Goal: Find specific page/section: Find specific page/section

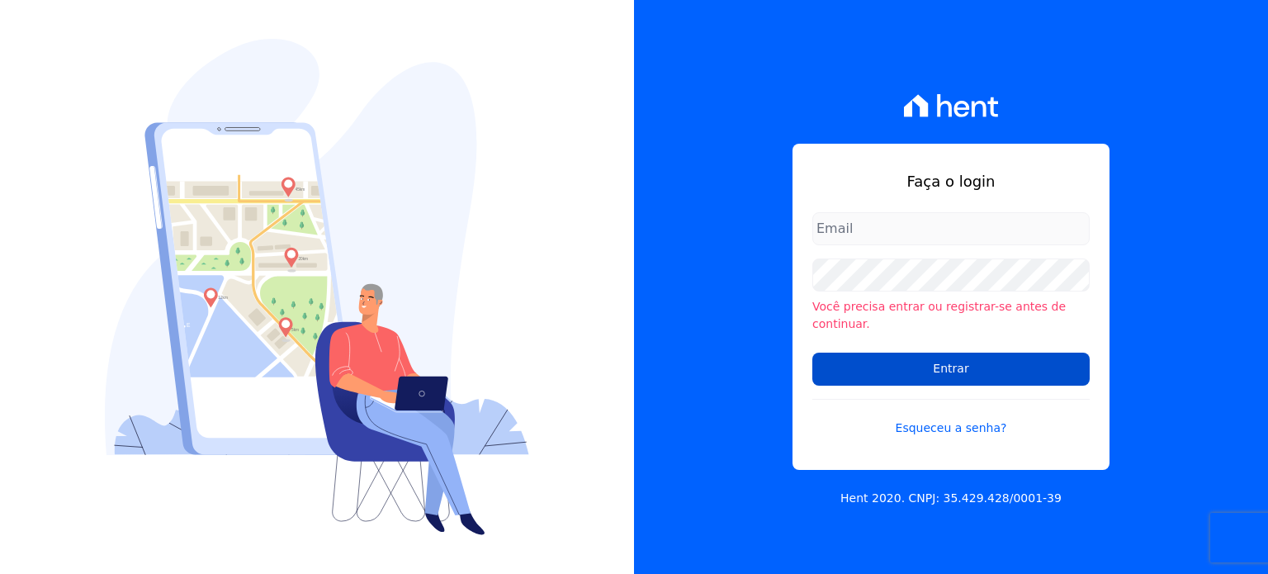
type input "[EMAIL_ADDRESS][DOMAIN_NAME]"
click at [953, 359] on input "Entrar" at bounding box center [950, 368] width 277 height 33
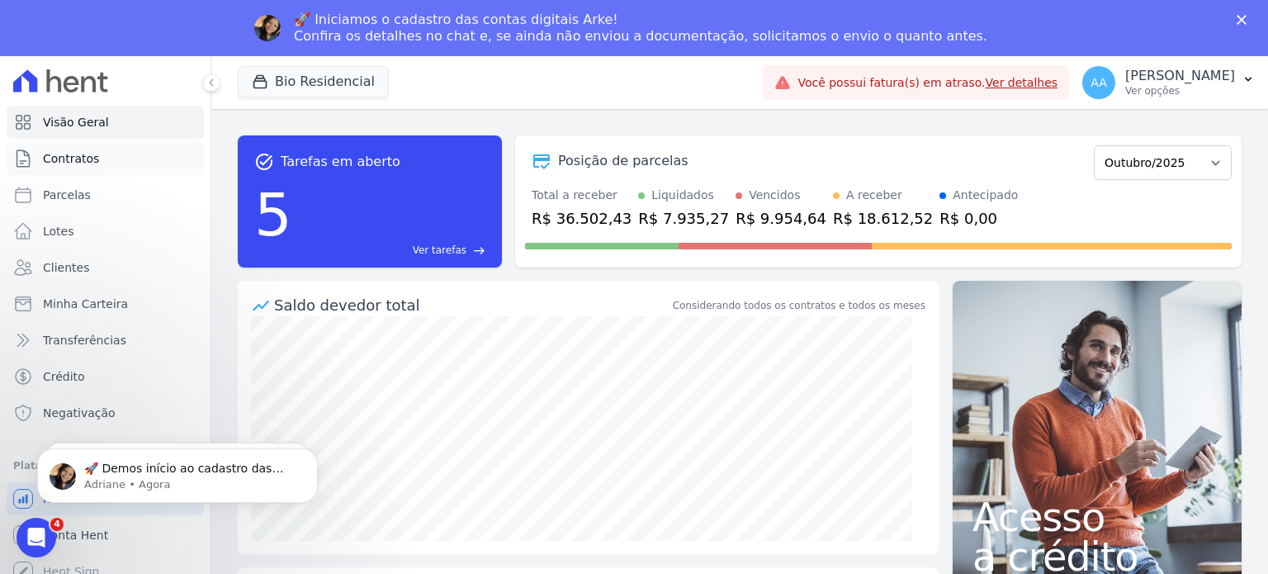
click at [51, 157] on span "Contratos" at bounding box center [71, 158] width 56 height 17
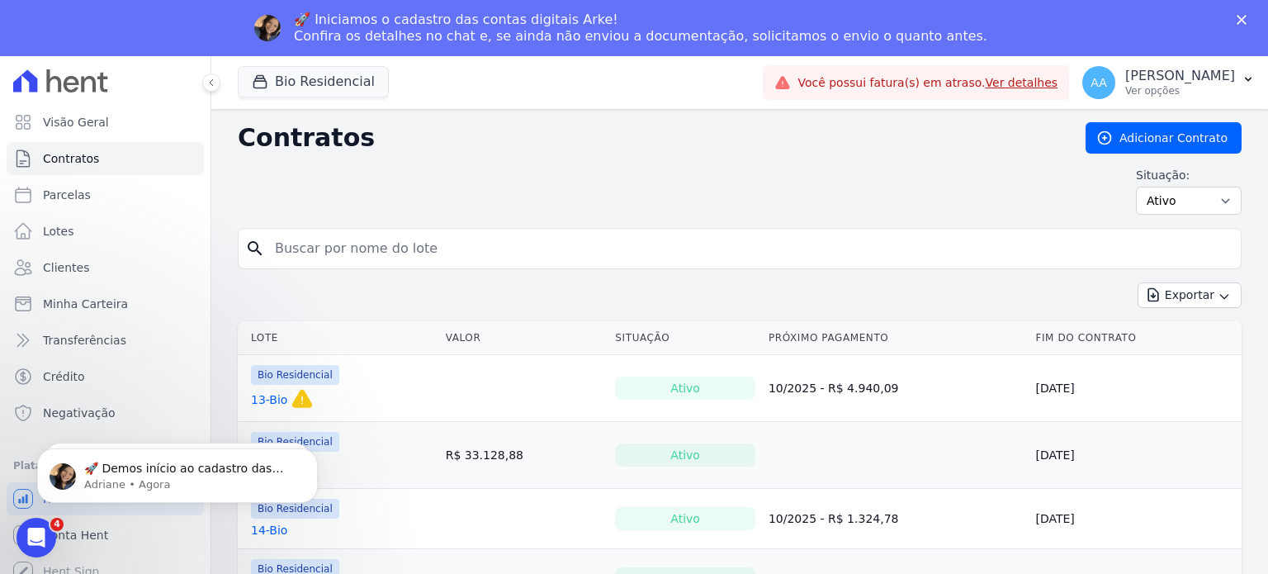
click at [350, 245] on input "search" at bounding box center [749, 248] width 969 height 33
type input "[PERSON_NAME]"
click at [253, 249] on icon "search" at bounding box center [255, 249] width 20 height 20
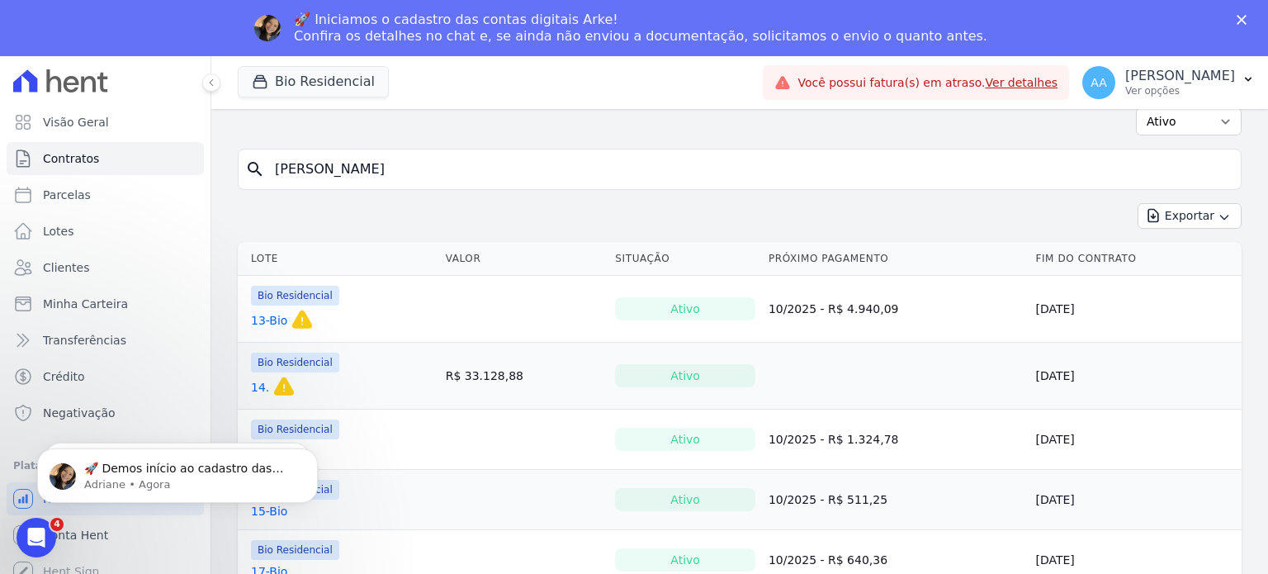
scroll to position [330, 0]
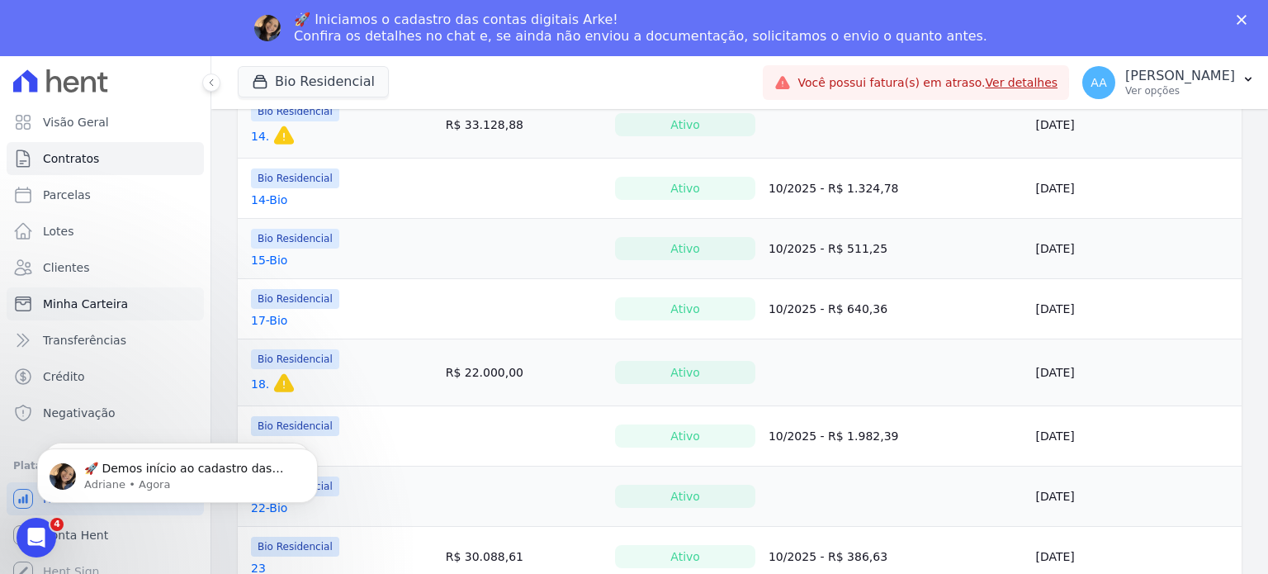
click at [57, 298] on span "Minha Carteira" at bounding box center [85, 303] width 85 height 17
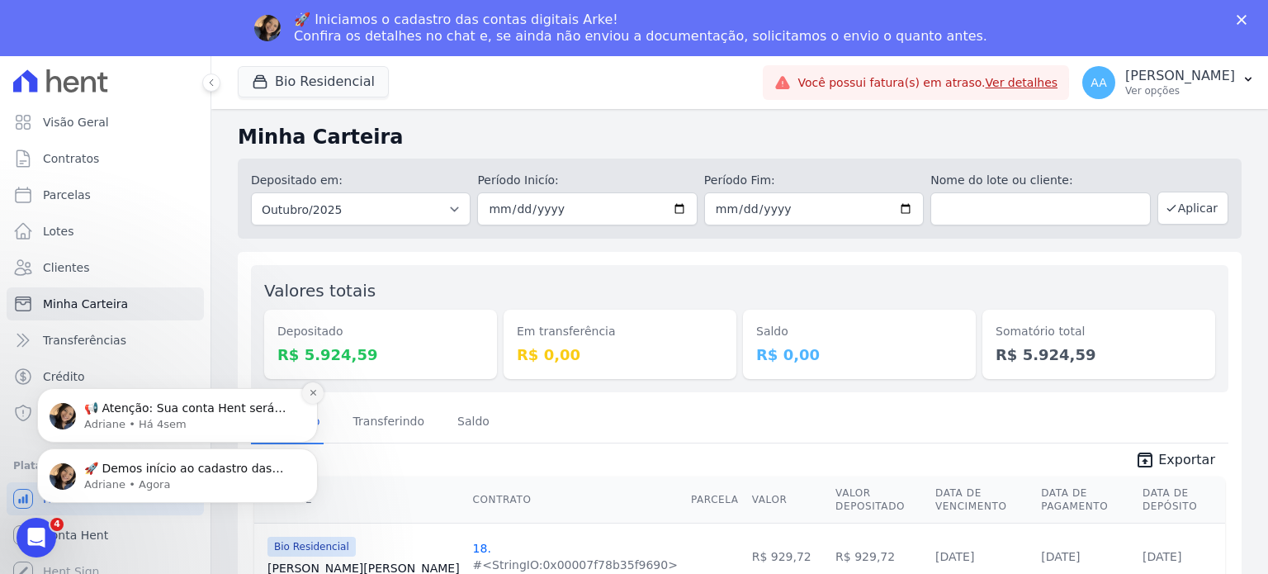
click at [305, 399] on button "Dismiss notification" at bounding box center [312, 392] width 21 height 21
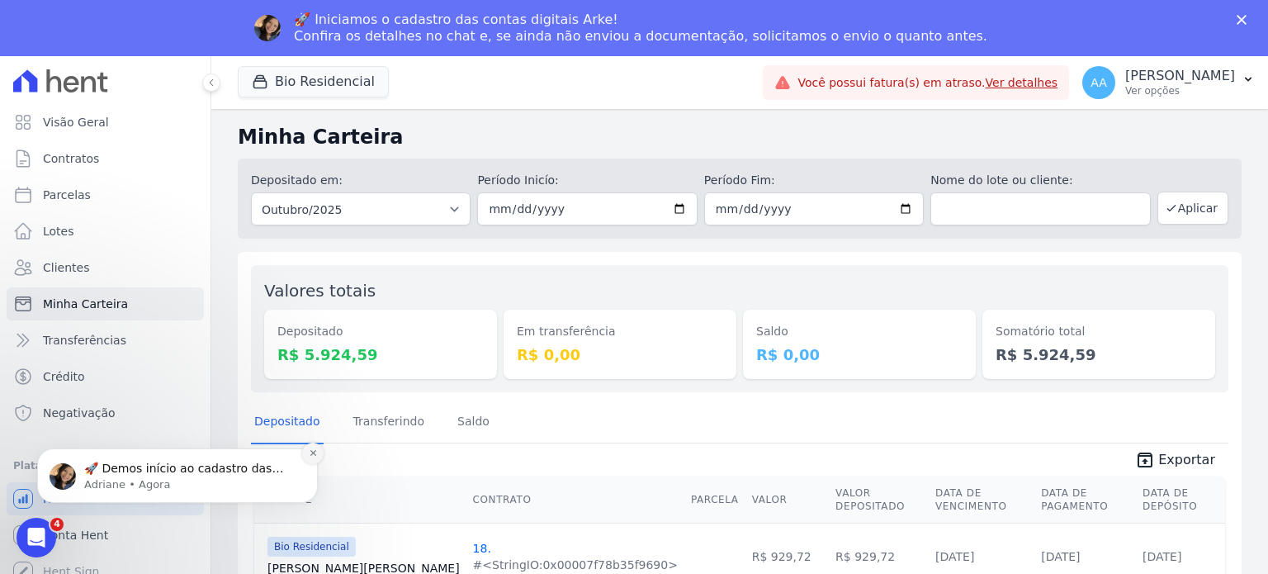
click at [308, 462] on button "Dismiss notification" at bounding box center [312, 452] width 21 height 21
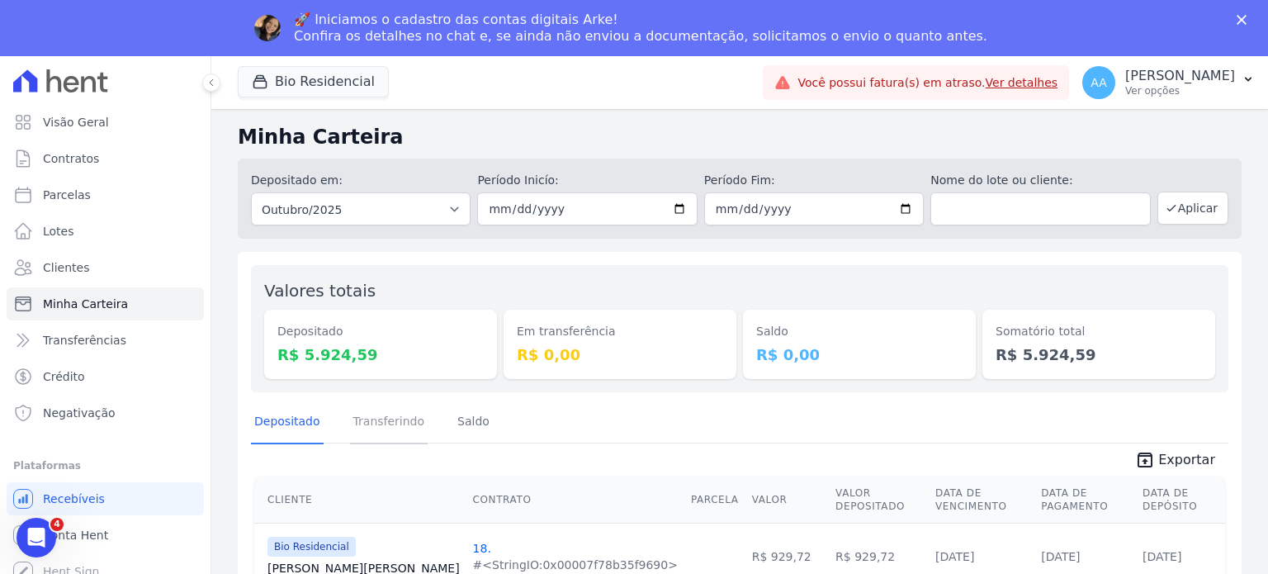
click at [381, 416] on link "Transferindo" at bounding box center [389, 422] width 78 height 43
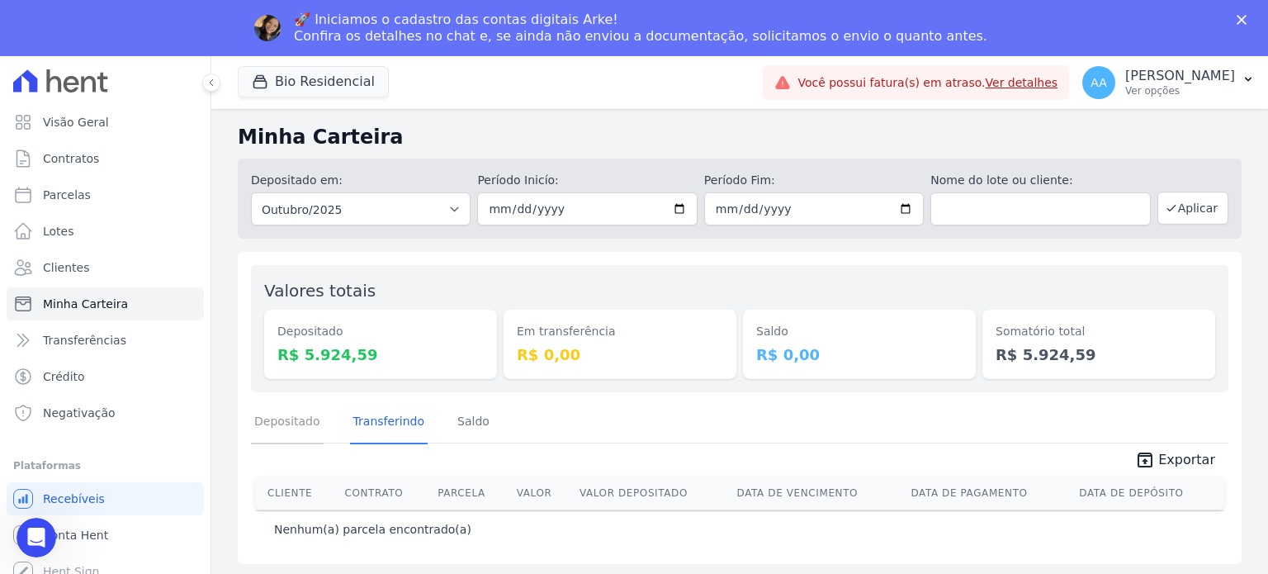
drag, startPoint x: 287, startPoint y: 409, endPoint x: 281, endPoint y: 422, distance: 14.4
click at [286, 410] on link "Depositado" at bounding box center [287, 422] width 73 height 43
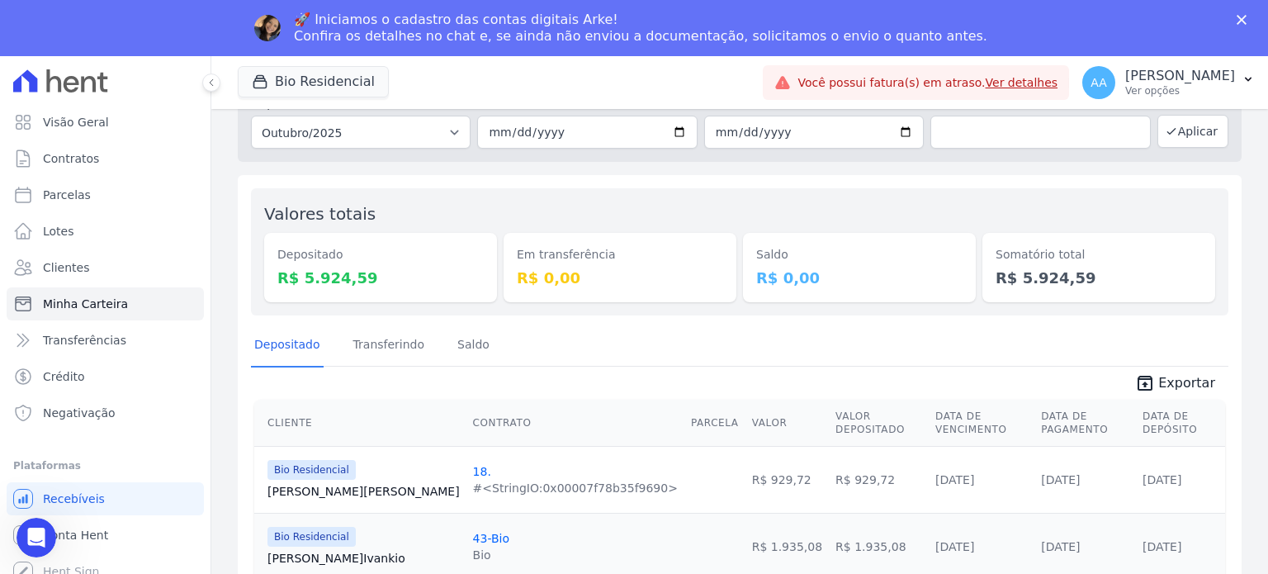
scroll to position [212, 0]
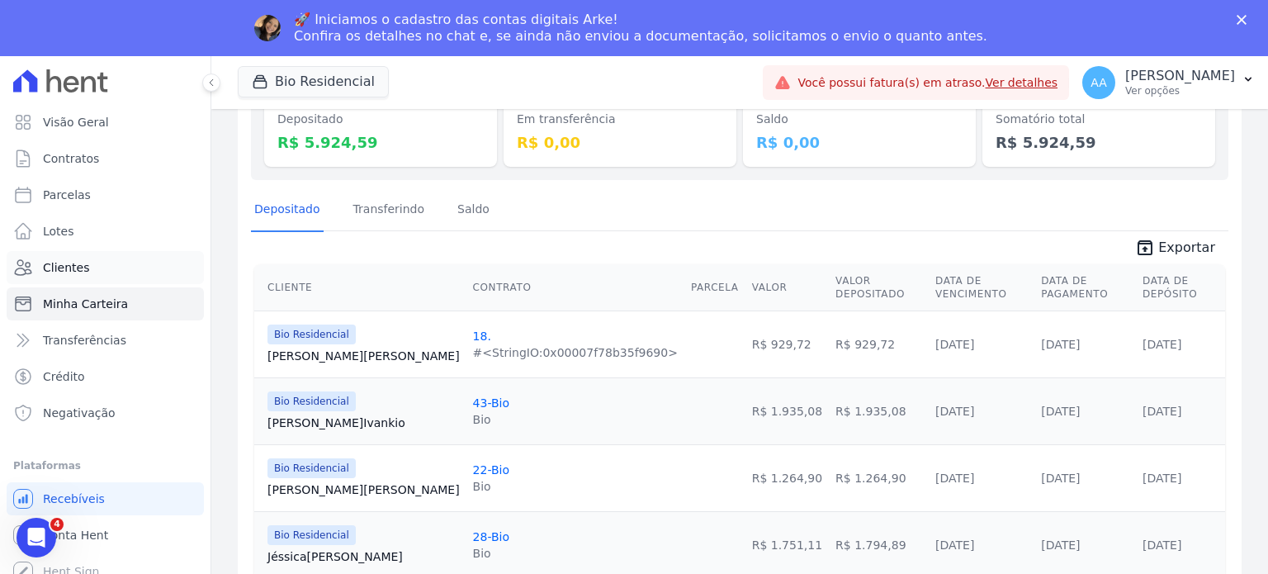
click at [69, 270] on span "Clientes" at bounding box center [66, 267] width 46 height 17
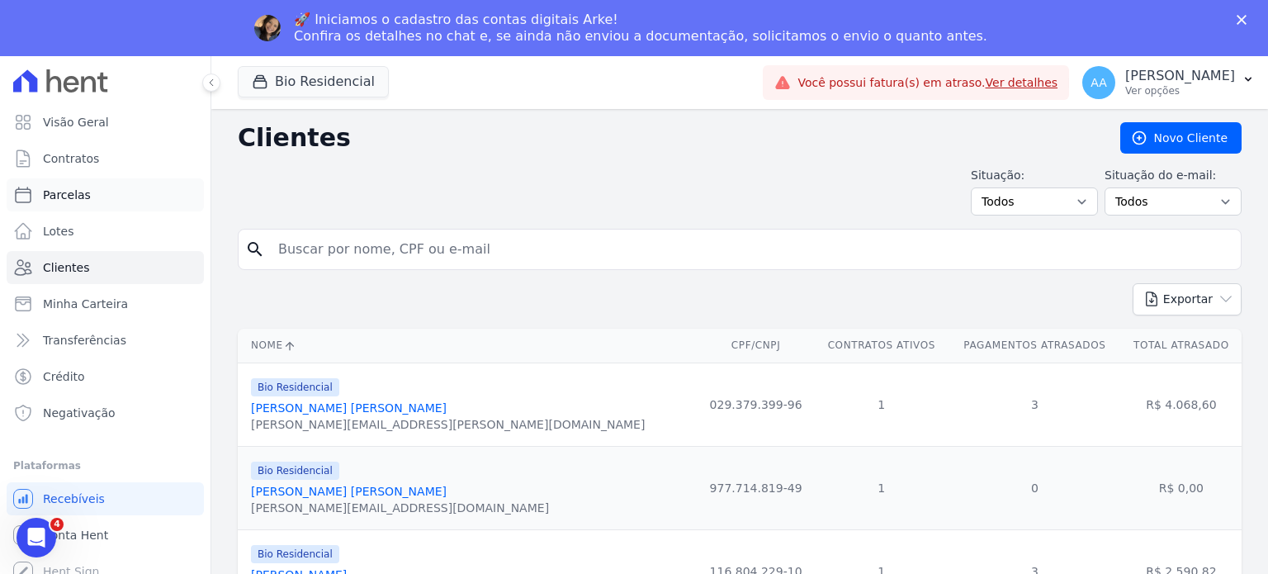
click at [54, 193] on span "Parcelas" at bounding box center [67, 195] width 48 height 17
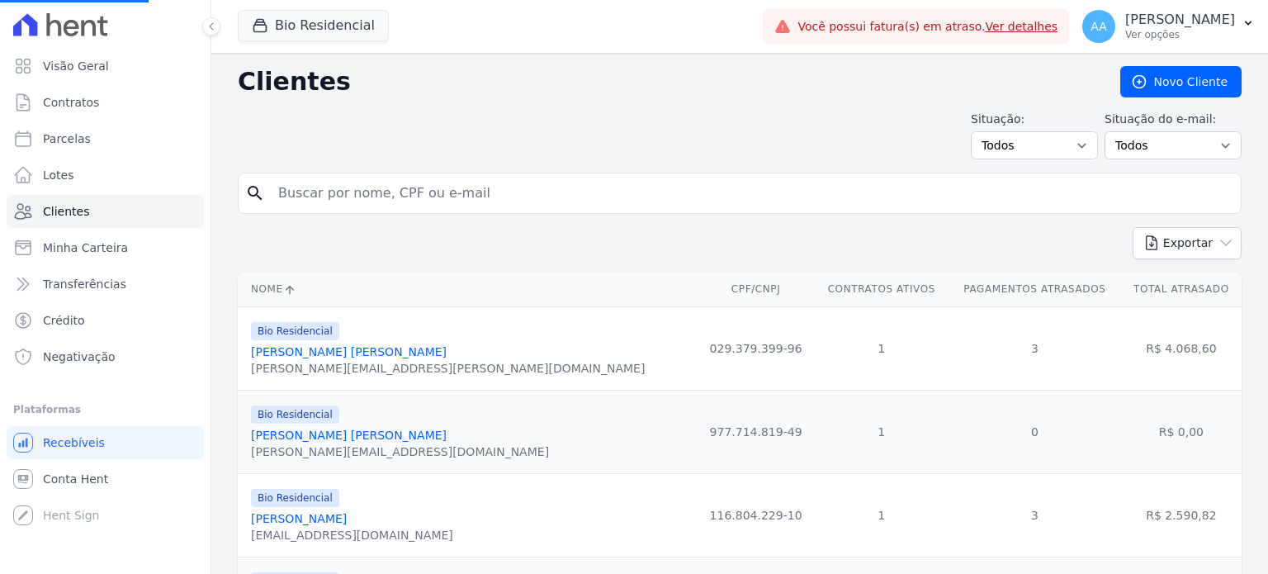
select select
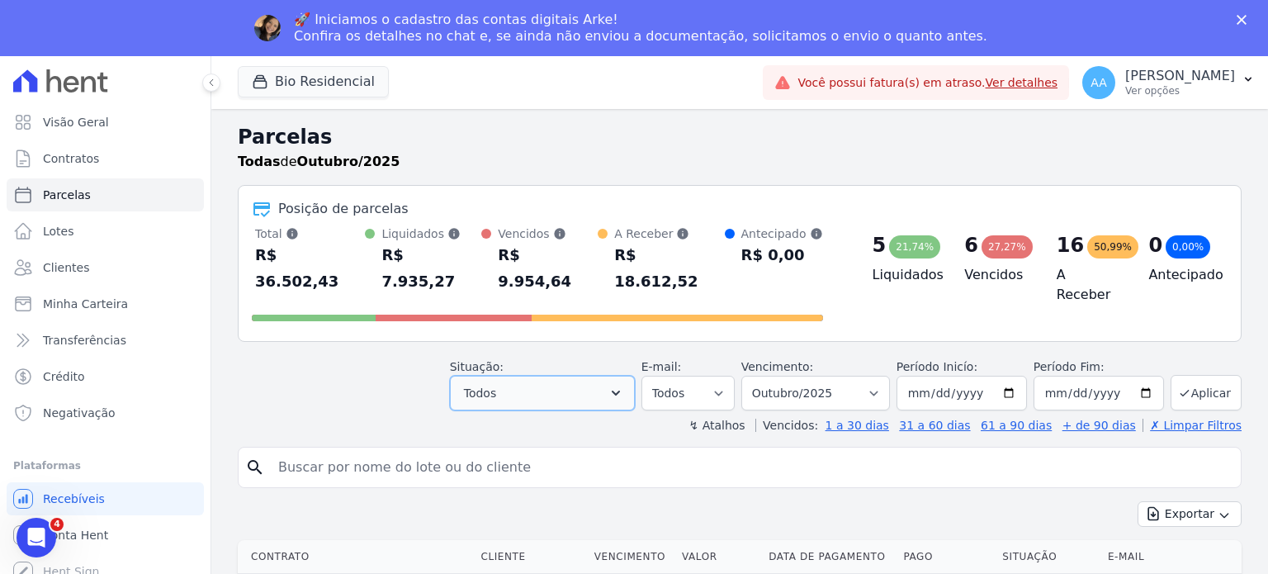
click at [624, 385] on icon "button" at bounding box center [615, 393] width 17 height 17
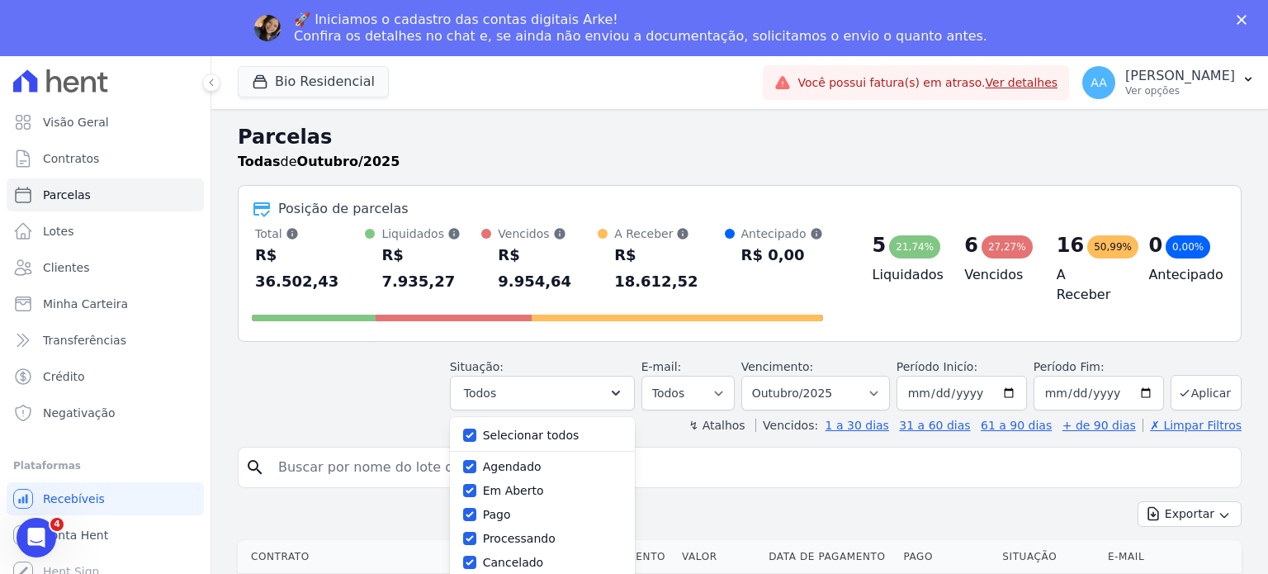
click at [782, 451] on input "search" at bounding box center [751, 467] width 966 height 33
